Goal: Find contact information: Find contact information

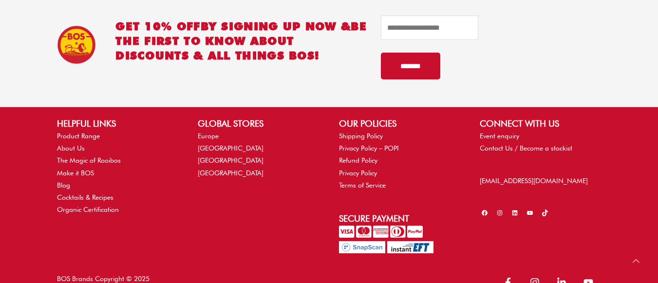
scroll to position [707, 0]
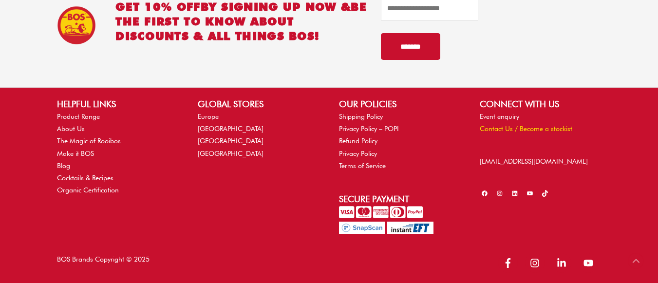
click at [492, 129] on link "Contact Us / Become a stockist" at bounding box center [526, 129] width 92 height 8
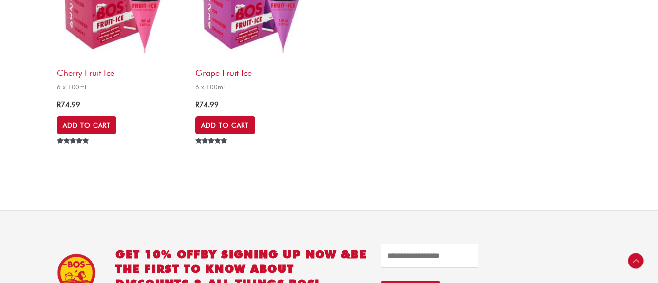
scroll to position [0, 0]
